Goal: Information Seeking & Learning: Learn about a topic

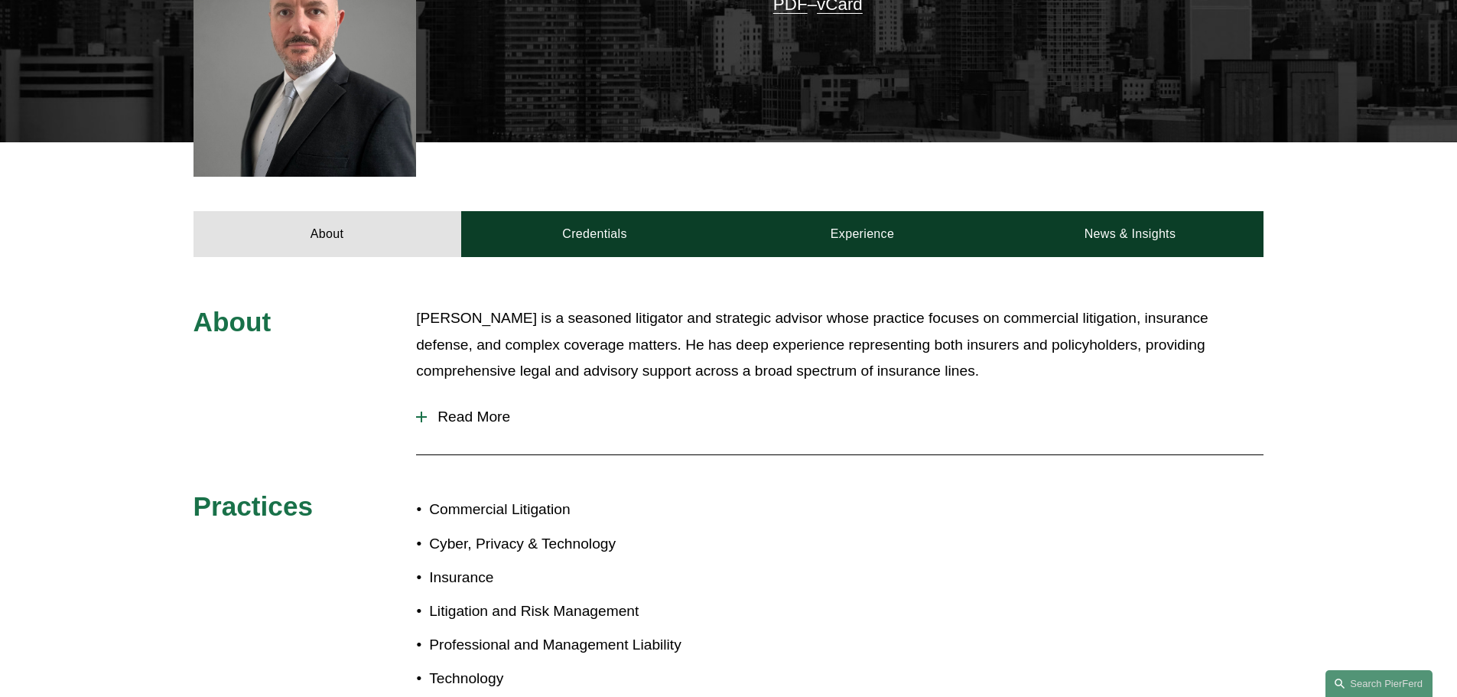
scroll to position [612, 0]
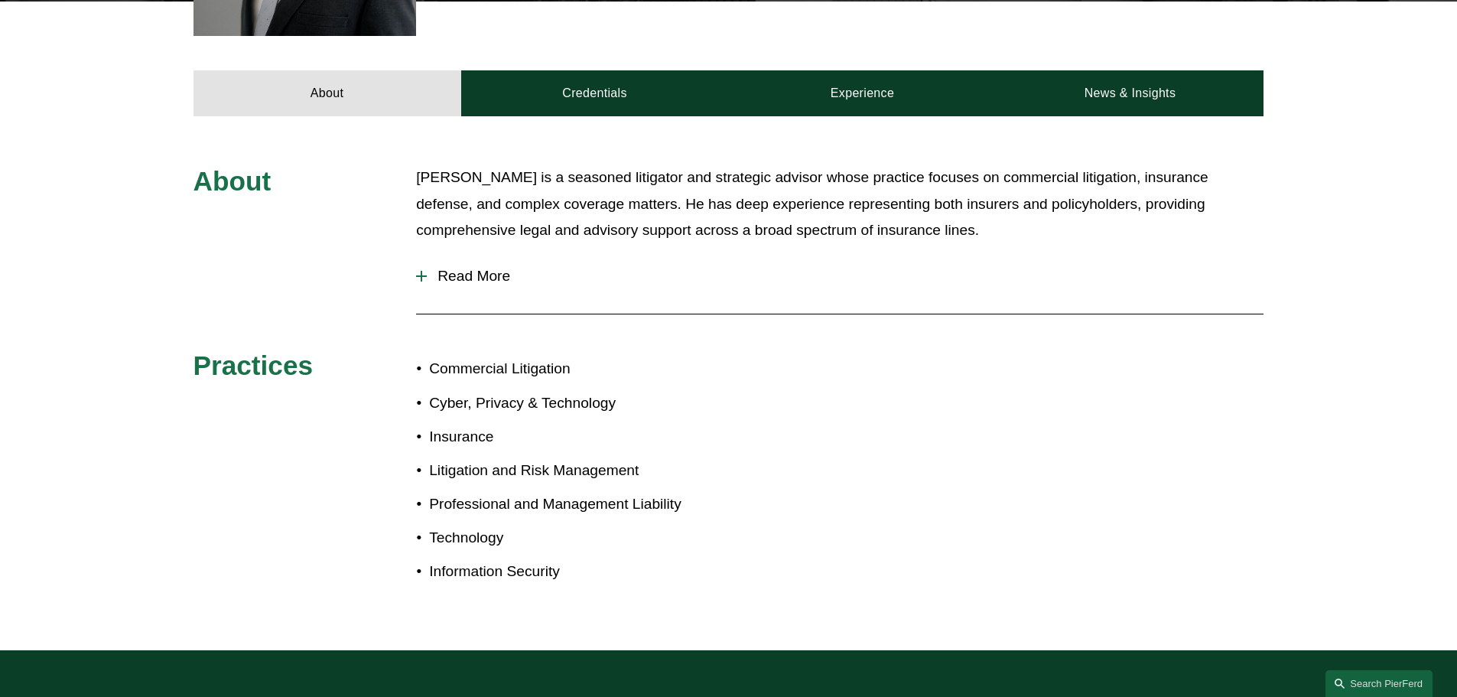
click at [421, 278] on div at bounding box center [422, 276] width 2 height 11
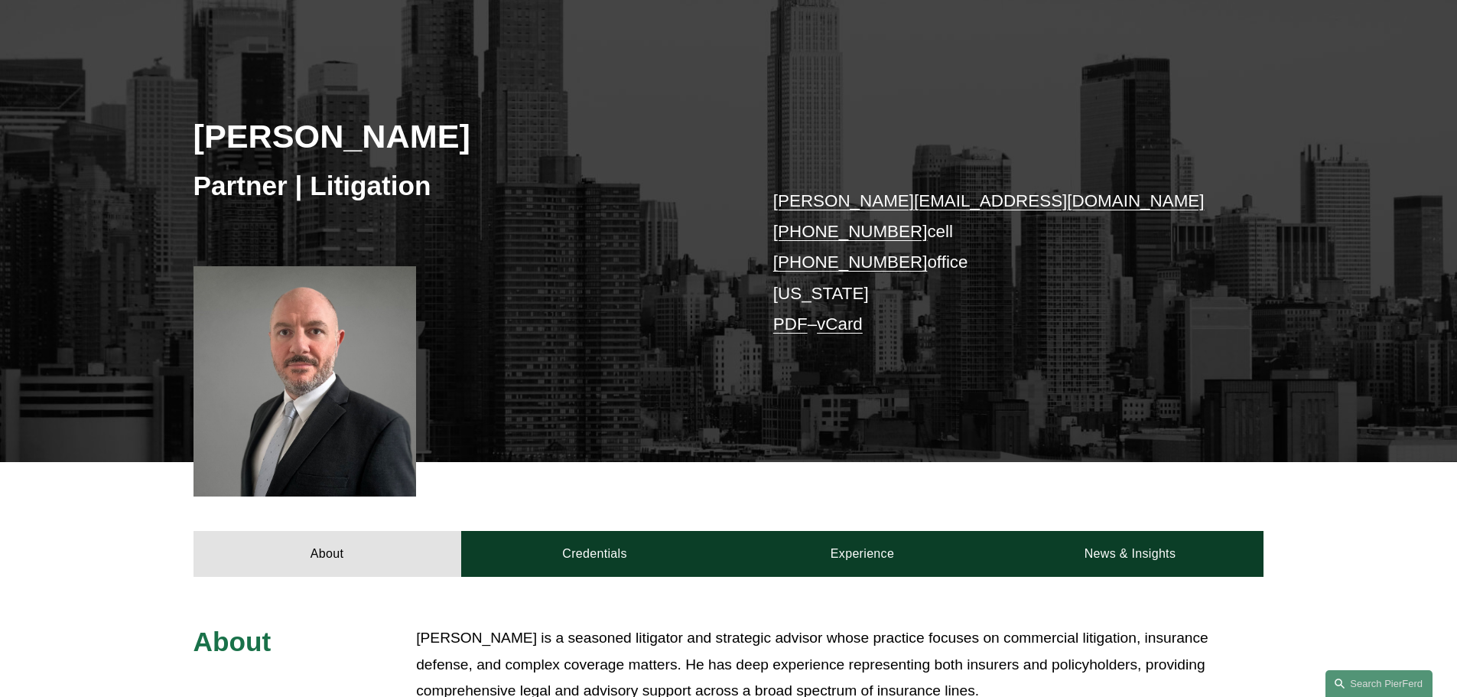
scroll to position [172, 0]
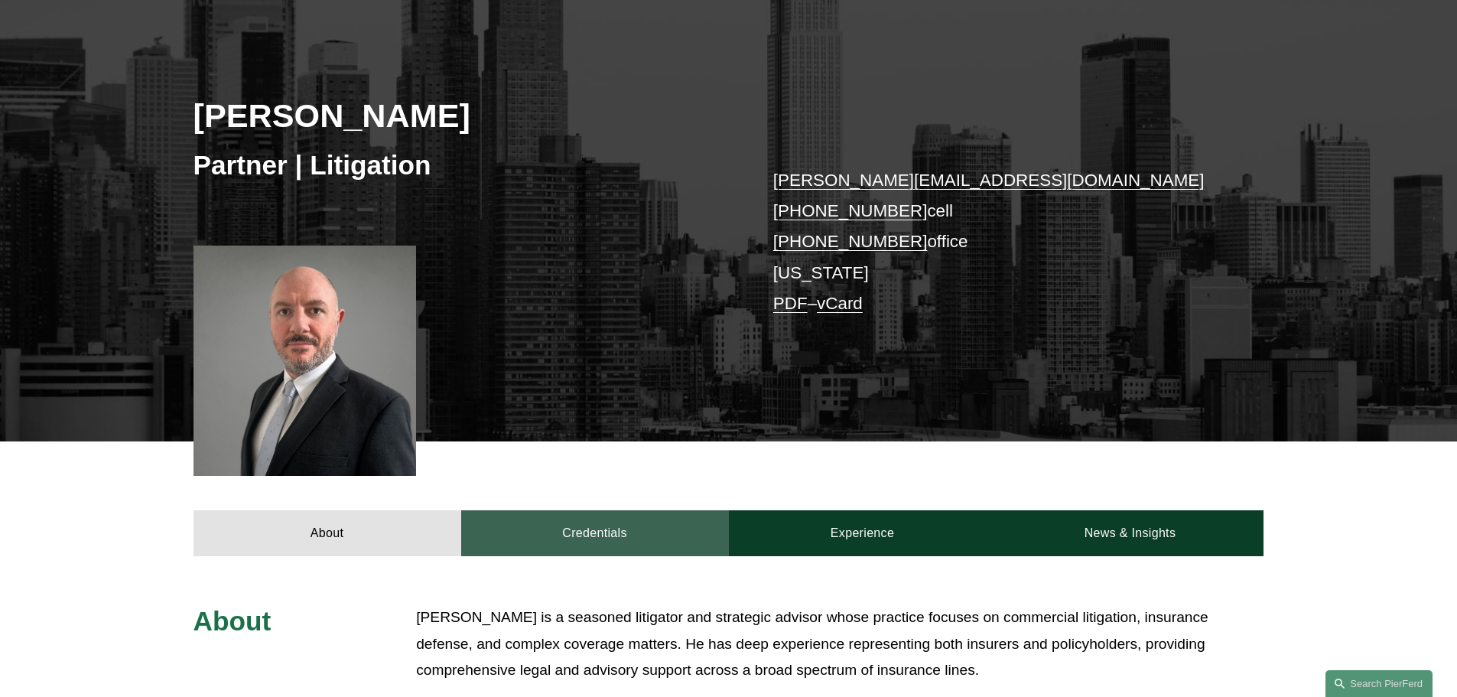
click at [571, 535] on link "Credentials" at bounding box center [595, 533] width 268 height 46
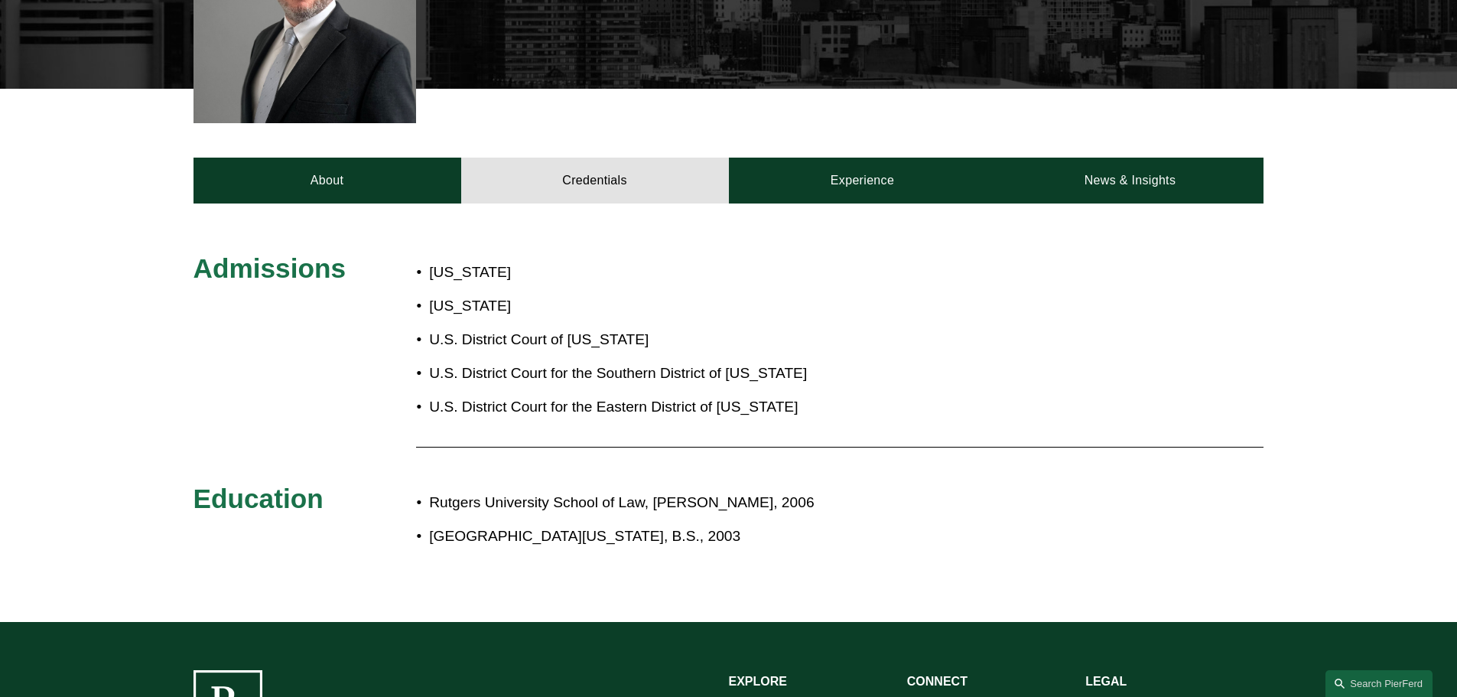
scroll to position [555, 0]
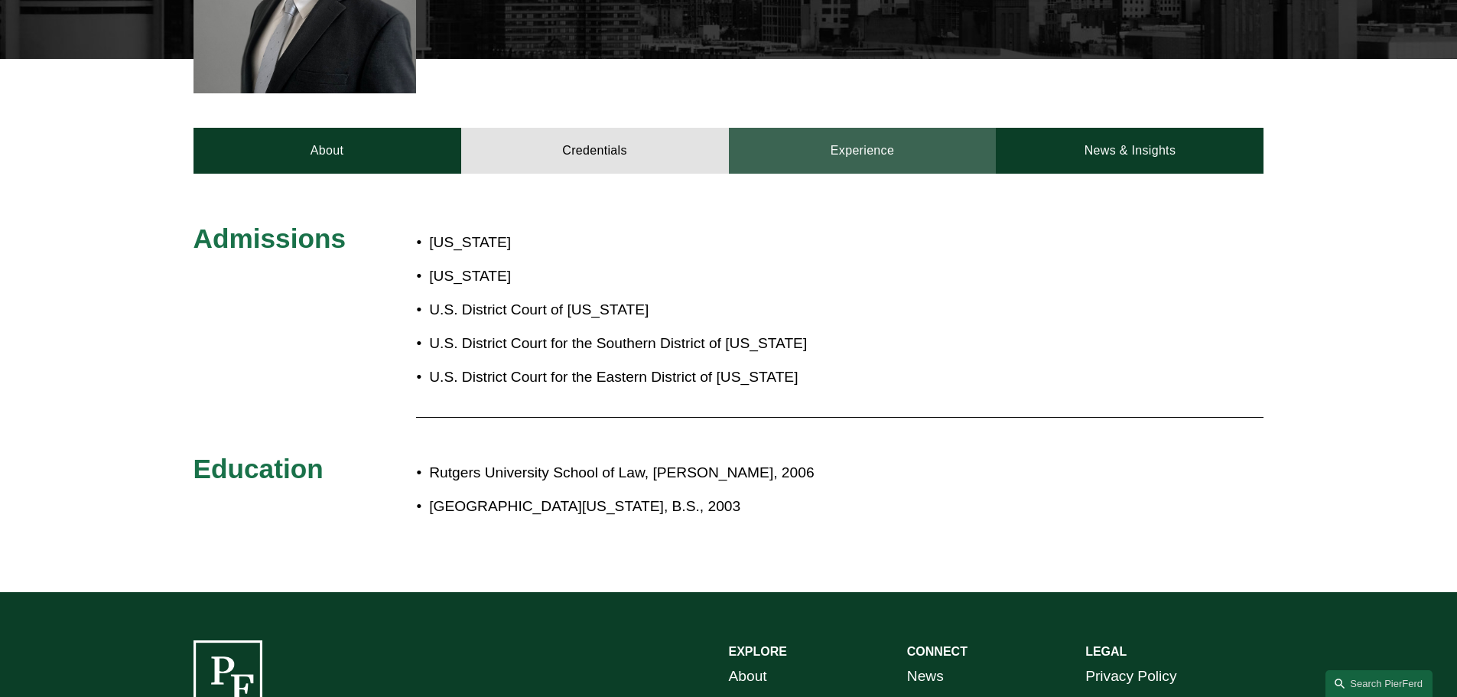
click at [886, 156] on link "Experience" at bounding box center [863, 151] width 268 height 46
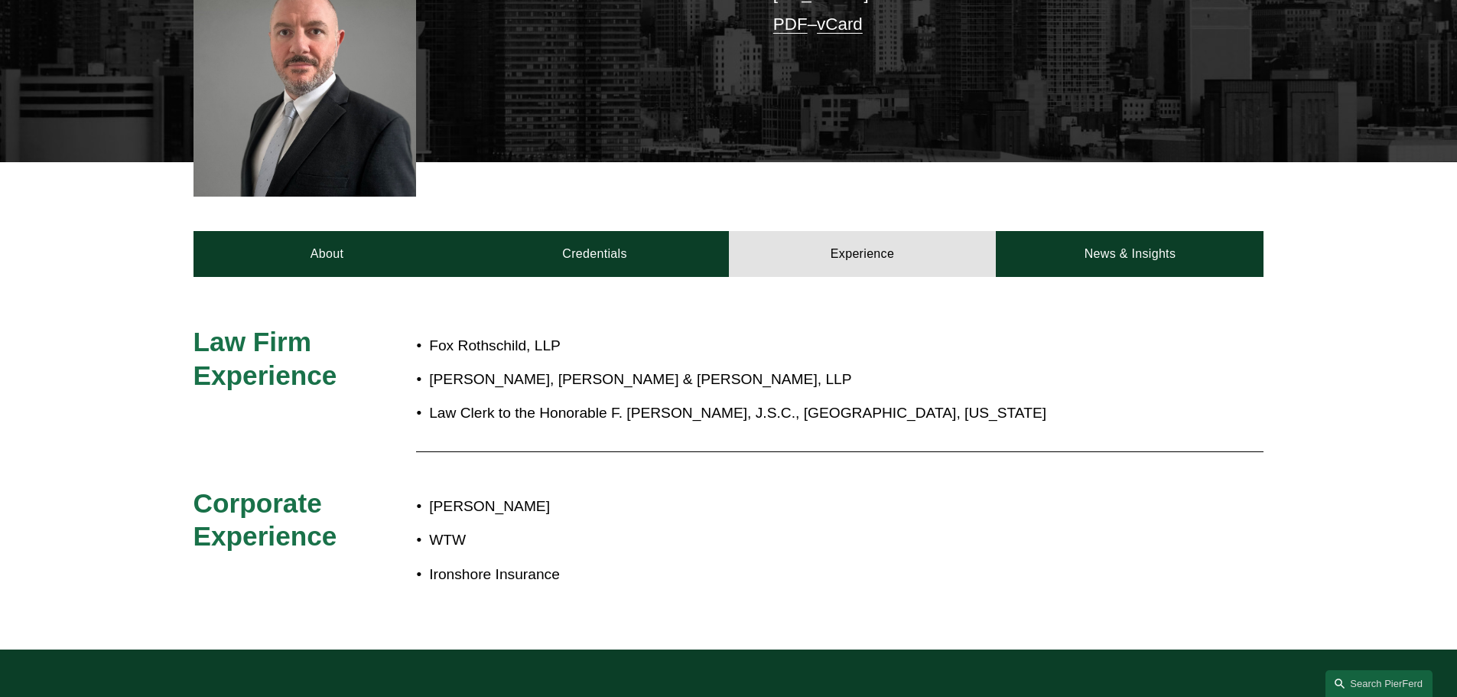
scroll to position [449, 0]
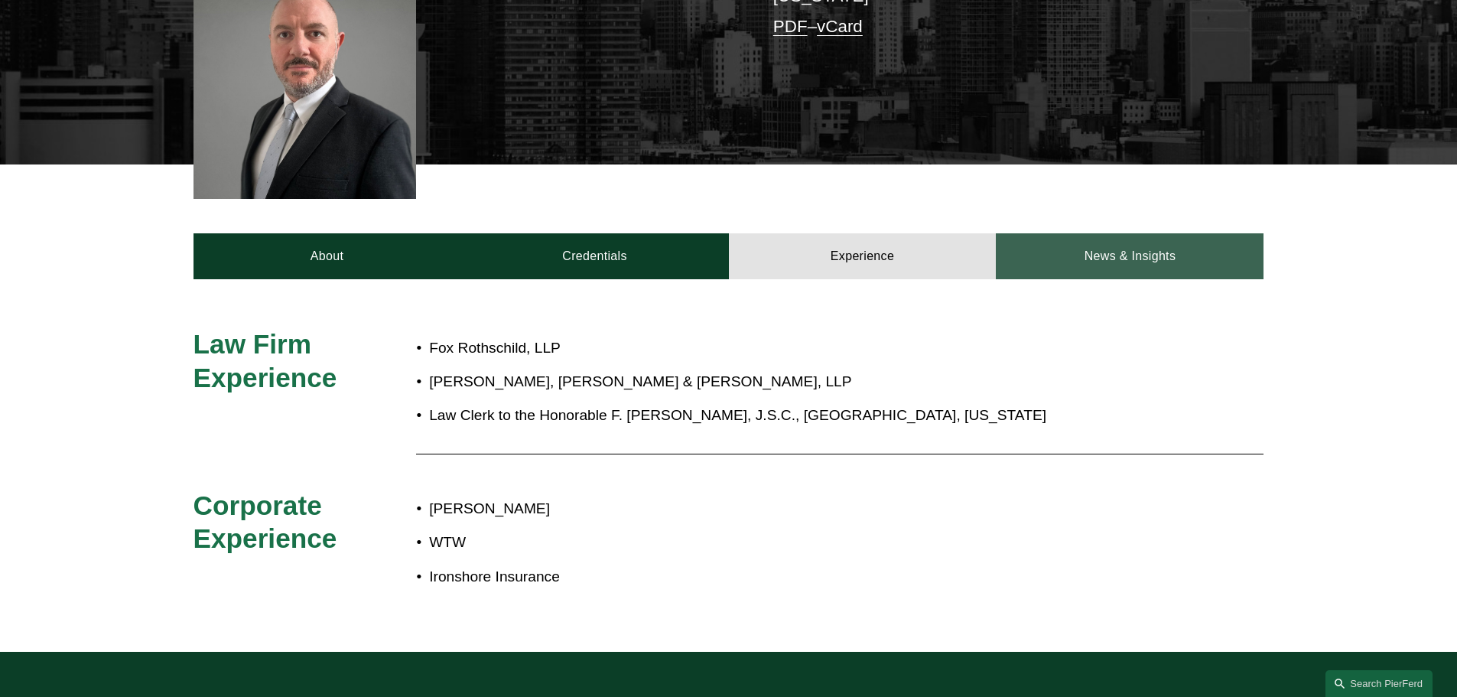
click at [1098, 259] on link "News & Insights" at bounding box center [1130, 256] width 268 height 46
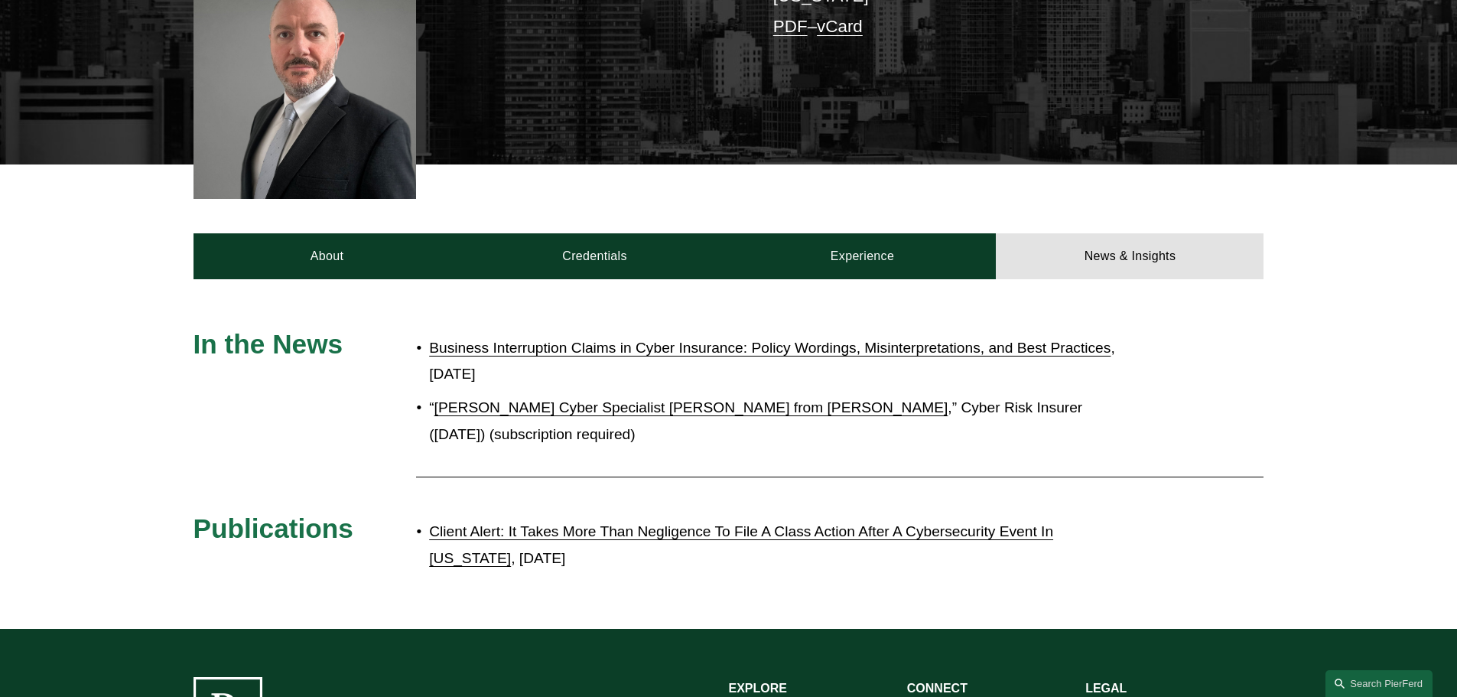
click at [571, 408] on link "[PERSON_NAME] Cyber Specialist [PERSON_NAME] from [PERSON_NAME]" at bounding box center [691, 407] width 514 height 16
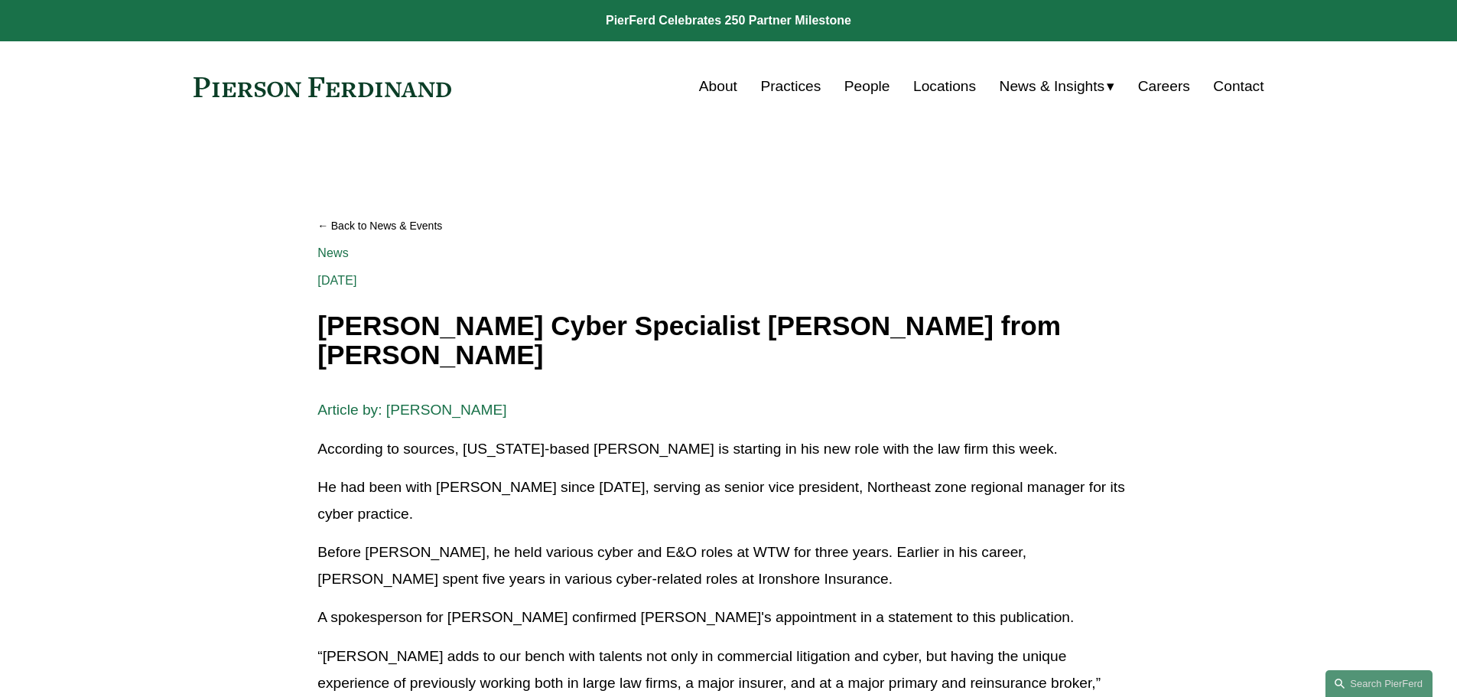
click at [860, 87] on link "People" at bounding box center [867, 86] width 46 height 29
click at [866, 89] on link "People" at bounding box center [867, 86] width 46 height 29
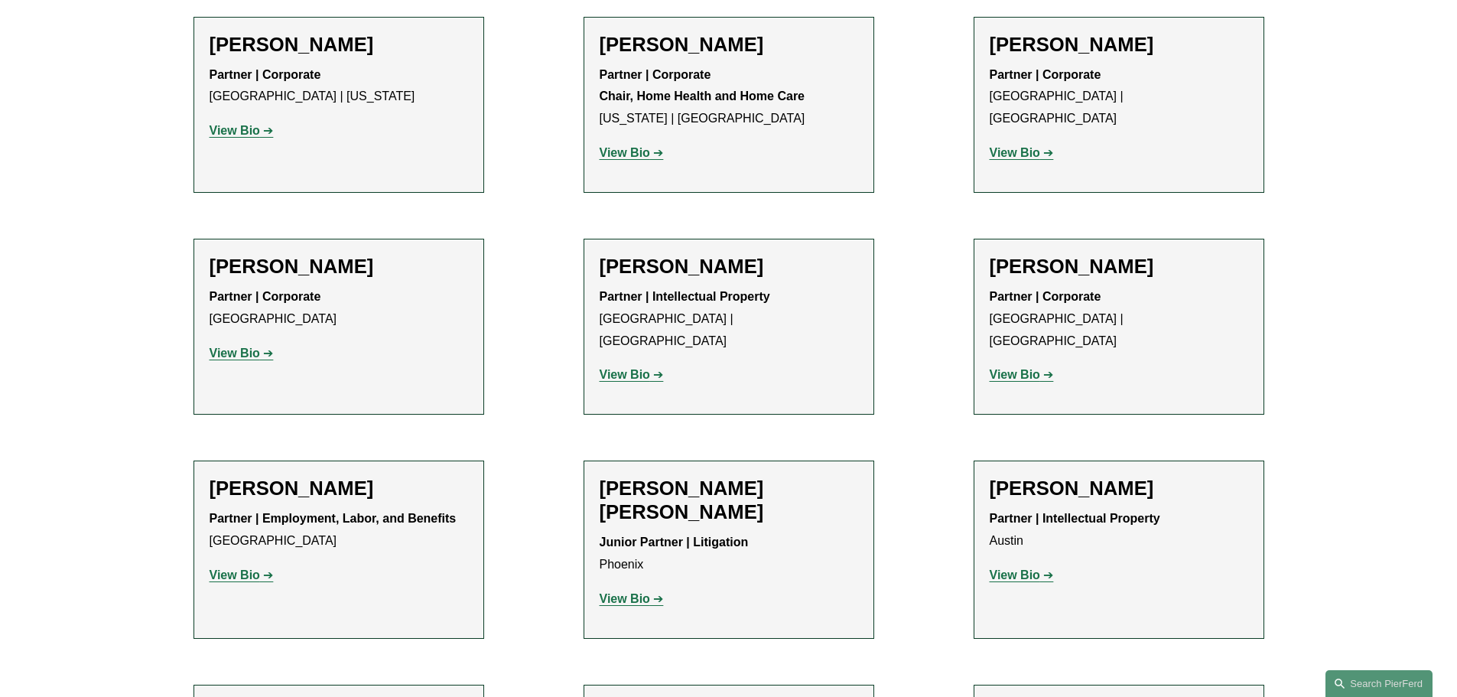
scroll to position [1377, 0]
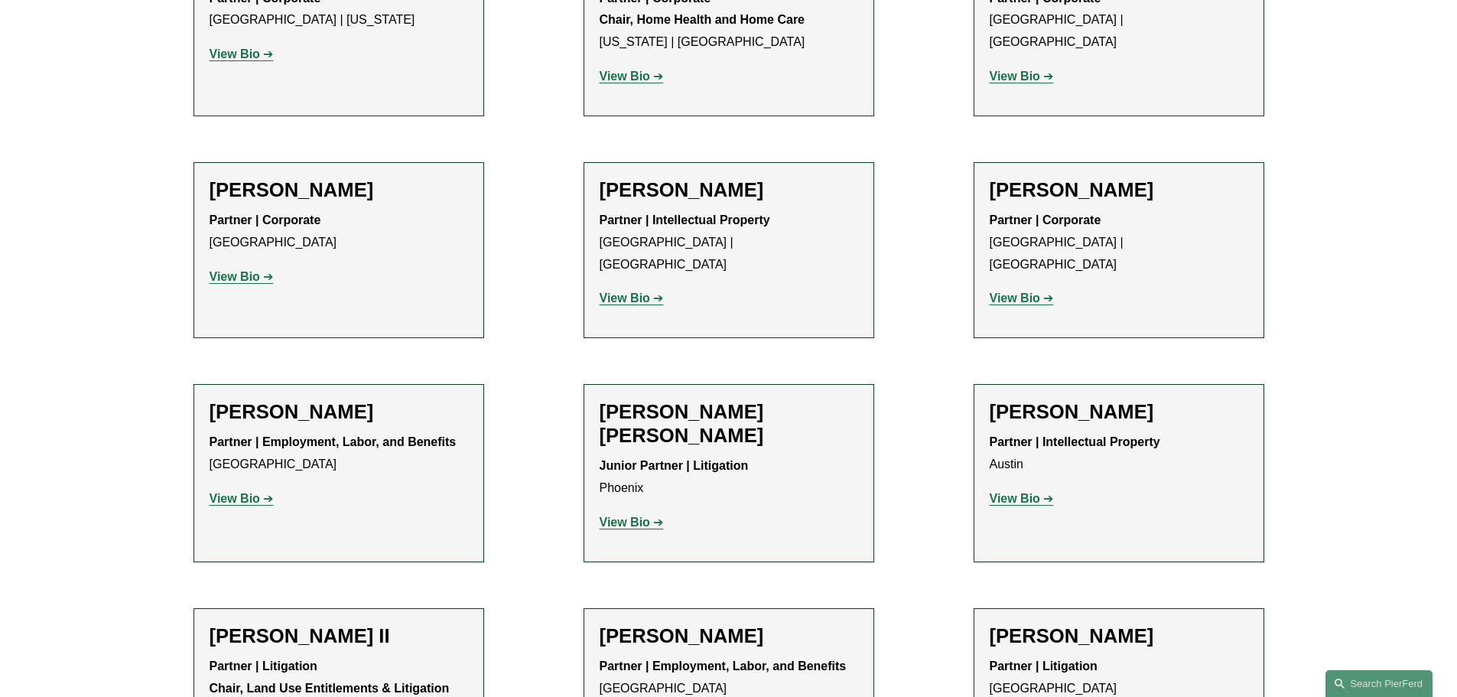
click at [627, 516] on strong "View Bio" at bounding box center [625, 522] width 50 height 13
click at [622, 516] on strong "View Bio" at bounding box center [625, 522] width 50 height 13
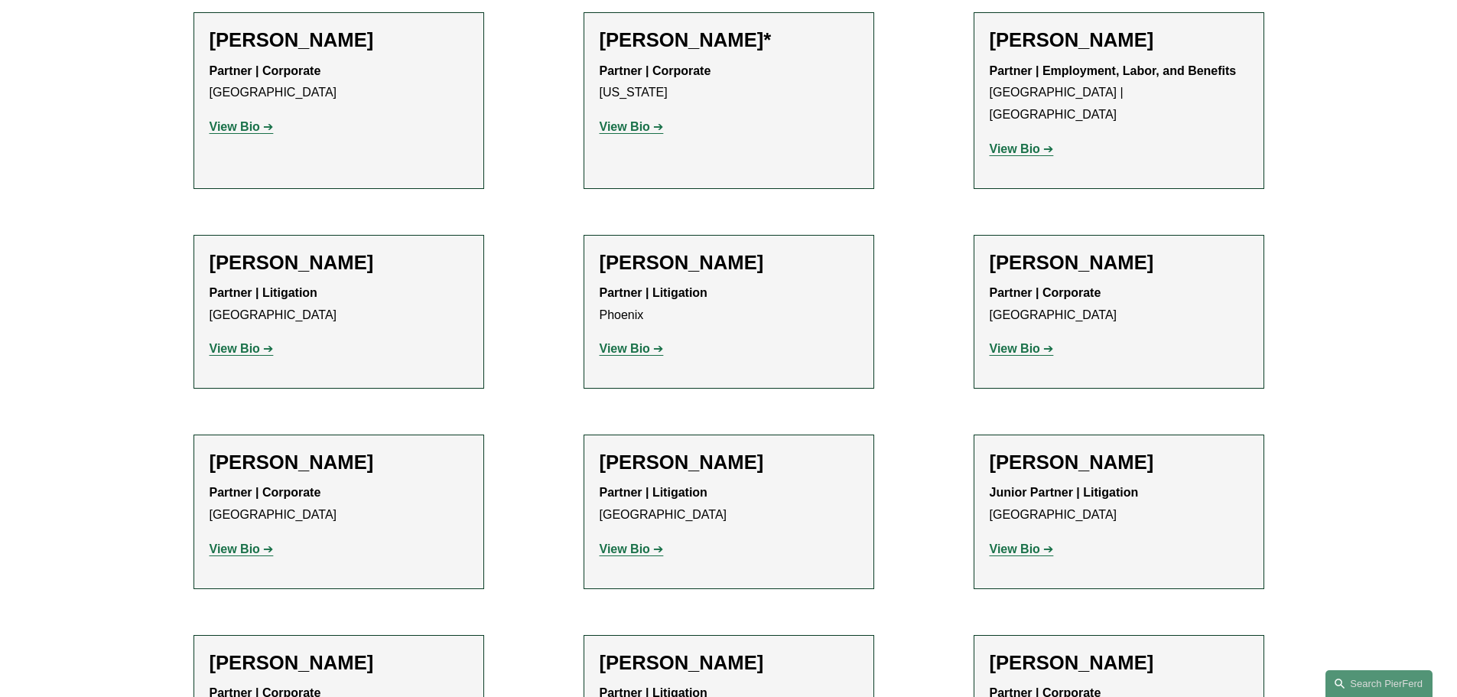
scroll to position [18339, 0]
